Goal: Transaction & Acquisition: Book appointment/travel/reservation

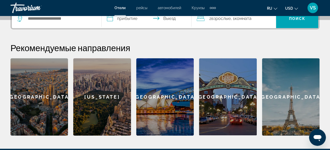
scroll to position [137, 0]
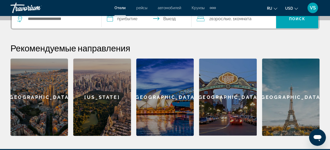
click at [326, 99] on div "**********" at bounding box center [165, 72] width 330 height 128
click at [20, 18] on icon "Search widget" at bounding box center [20, 19] width 6 height 6
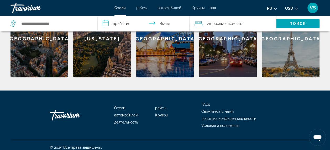
scroll to position [200, 0]
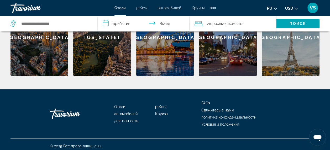
scroll to position [200, 0]
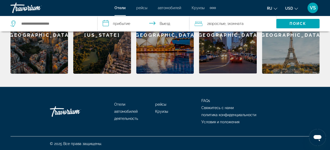
click at [12, 24] on icon "Search widget" at bounding box center [14, 23] width 6 height 6
click at [13, 24] on icon "Search widget" at bounding box center [14, 23] width 6 height 6
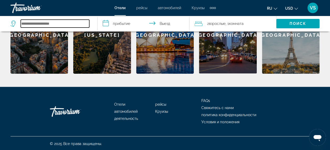
click at [22, 24] on input "Search hotel destination" at bounding box center [55, 24] width 69 height 8
type input "*"
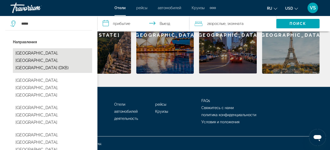
click at [31, 57] on button "[GEOGRAPHIC_DATA], [GEOGRAPHIC_DATA], [GEOGRAPHIC_DATA] (DXB)" at bounding box center [52, 60] width 79 height 25
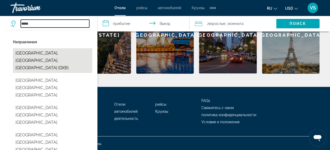
type input "**********"
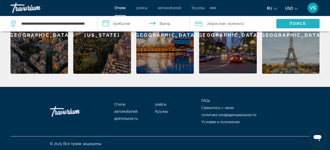
click at [297, 25] on span "Поиск" at bounding box center [298, 24] width 17 height 4
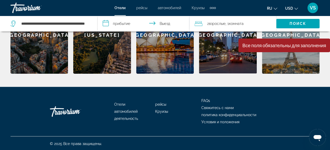
click at [207, 24] on span "2 Взрослый Взрослые" at bounding box center [216, 23] width 18 height 7
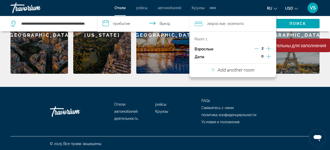
click at [256, 50] on icon "Decrement adults" at bounding box center [256, 48] width 5 height 5
click at [268, 55] on icon "Increment children" at bounding box center [268, 56] width 5 height 5
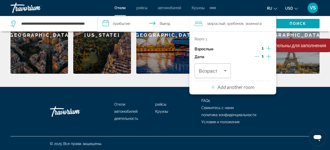
click at [268, 55] on icon "Increment children" at bounding box center [268, 56] width 5 height 5
click at [211, 70] on span "Возраст" at bounding box center [208, 71] width 19 height 5
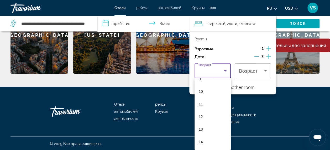
scroll to position [126, 0]
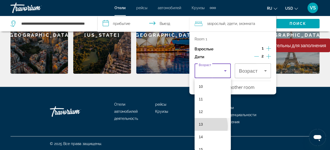
click at [201, 126] on span "13" at bounding box center [201, 124] width 4 height 6
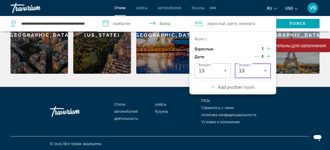
click at [266, 69] on icon "Travelers: 1 adult, 2 children" at bounding box center [265, 71] width 6 height 6
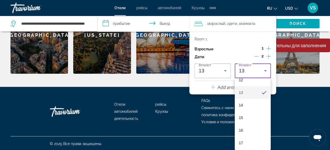
scroll to position [159, 0]
click at [241, 118] on span "15" at bounding box center [241, 117] width 4 height 6
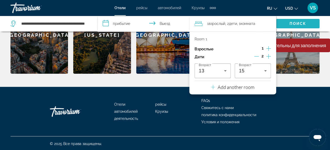
click at [290, 24] on span "Поиск" at bounding box center [298, 24] width 17 height 4
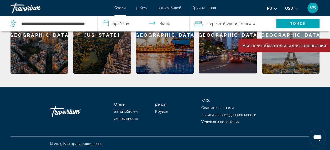
click at [115, 23] on input "**********" at bounding box center [144, 24] width 94 height 17
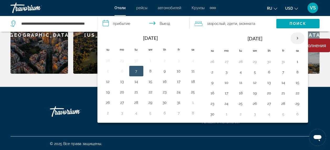
click at [295, 37] on th "Next month" at bounding box center [297, 39] width 14 height 12
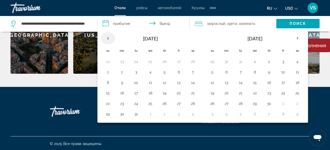
click at [105, 38] on th "Previous month" at bounding box center [108, 39] width 14 height 12
click at [110, 81] on button "11" at bounding box center [108, 82] width 8 height 7
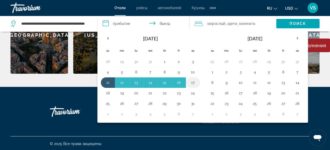
click at [186, 81] on td "17" at bounding box center [193, 82] width 14 height 11
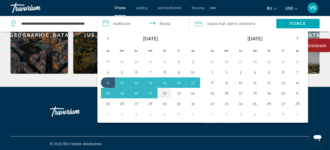
click at [166, 90] on button "22" at bounding box center [164, 93] width 8 height 7
type input "**********"
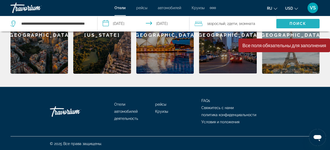
click at [305, 25] on span "Поиск" at bounding box center [298, 24] width 17 height 4
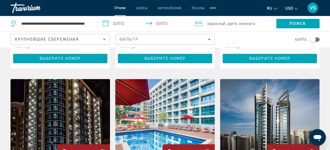
scroll to position [210, 0]
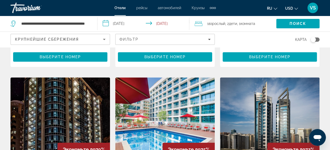
click at [105, 37] on icon "Sort by" at bounding box center [104, 39] width 6 height 6
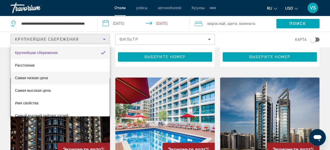
click at [46, 79] on span "Самая низкая цена" at bounding box center [31, 78] width 33 height 4
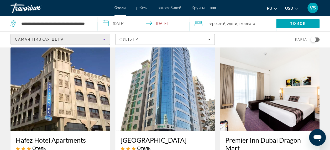
scroll to position [231, 0]
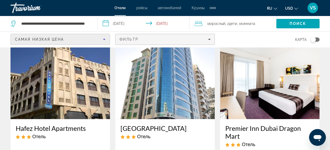
click at [214, 37] on span "Filters" at bounding box center [165, 39] width 99 height 13
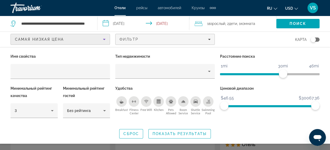
click at [56, 38] on span "Самая низкая цена" at bounding box center [39, 39] width 49 height 4
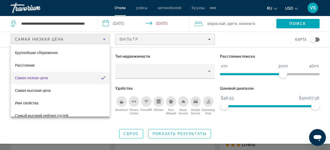
scroll to position [7, 0]
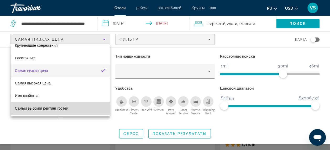
click at [66, 110] on span "Самый высокий рейтинг гостей" at bounding box center [41, 108] width 53 height 4
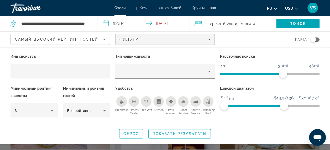
click at [284, 106] on span "ngx-slider" at bounding box center [254, 106] width 60 height 2
click at [273, 107] on span "ngx-slider" at bounding box center [248, 106] width 49 height 2
click at [262, 105] on span "ngx-slider" at bounding box center [248, 106] width 49 height 2
click at [317, 39] on div "Toggle map" at bounding box center [315, 40] width 9 height 4
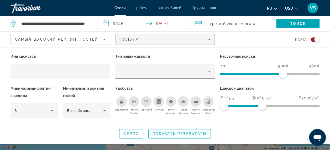
click at [172, 132] on span "Показать результаты" at bounding box center [180, 134] width 54 height 4
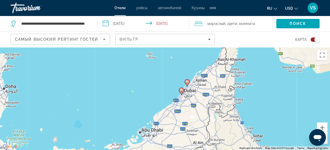
drag, startPoint x: 200, startPoint y: 89, endPoint x: 50, endPoint y: 70, distance: 151.7
click at [50, 70] on div "To activate drag with keyboard, press Alt + Enter. Once in keyboard drag state,…" at bounding box center [165, 98] width 330 height 103
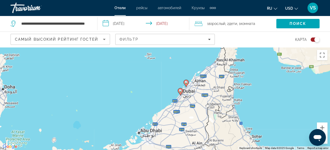
click at [311, 38] on div "Toggle map" at bounding box center [315, 40] width 9 height 4
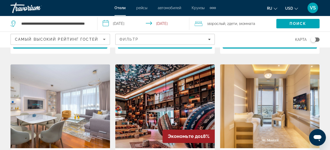
scroll to position [210, 0]
